Goal: Information Seeking & Learning: Find specific fact

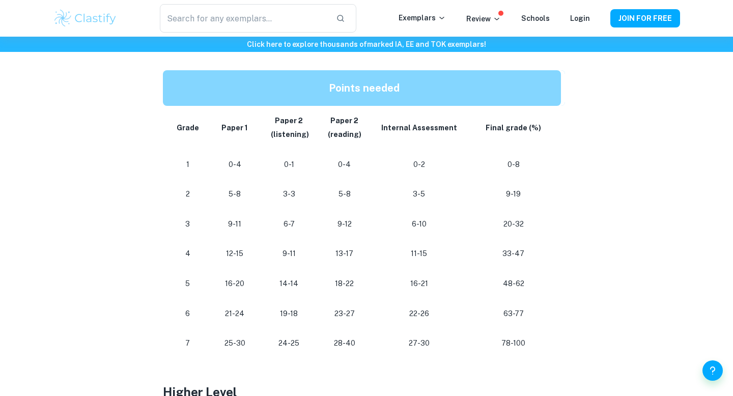
scroll to position [540, 0]
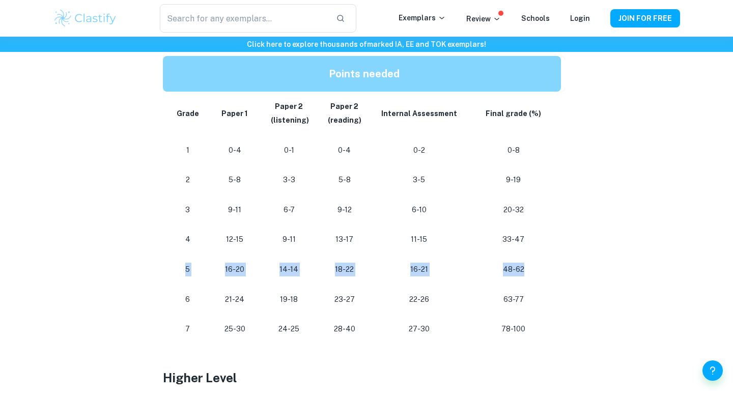
drag, startPoint x: 180, startPoint y: 266, endPoint x: 523, endPoint y: 274, distance: 343.3
click at [523, 274] on tr "[PHONE_NUMBER] [PHONE_NUMBER] 48-62" at bounding box center [364, 270] width 402 height 30
click at [523, 274] on p "48-62" at bounding box center [514, 270] width 78 height 14
click at [508, 269] on p "48-62" at bounding box center [514, 270] width 78 height 14
click at [189, 263] on p "5" at bounding box center [187, 270] width 25 height 14
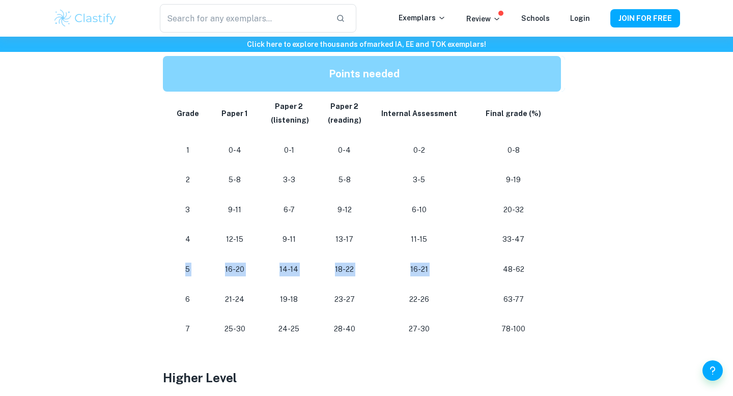
drag, startPoint x: 183, startPoint y: 268, endPoint x: 545, endPoint y: 262, distance: 362.6
click at [545, 262] on tr "[PHONE_NUMBER] [PHONE_NUMBER] 48-62" at bounding box center [364, 270] width 402 height 30
click at [545, 263] on p "48-62" at bounding box center [514, 270] width 78 height 14
drag, startPoint x: 537, startPoint y: 267, endPoint x: 192, endPoint y: 260, distance: 345.3
click at [192, 260] on tr "[PHONE_NUMBER] [PHONE_NUMBER] 48-62" at bounding box center [364, 270] width 402 height 30
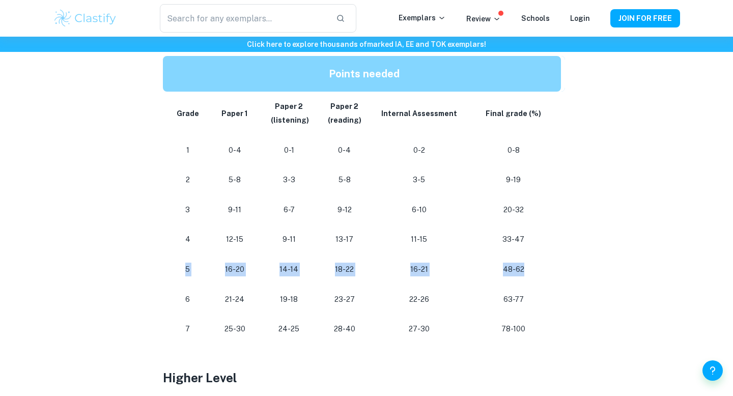
click at [513, 278] on td "48-62" at bounding box center [515, 270] width 99 height 30
